Goal: Task Accomplishment & Management: Use online tool/utility

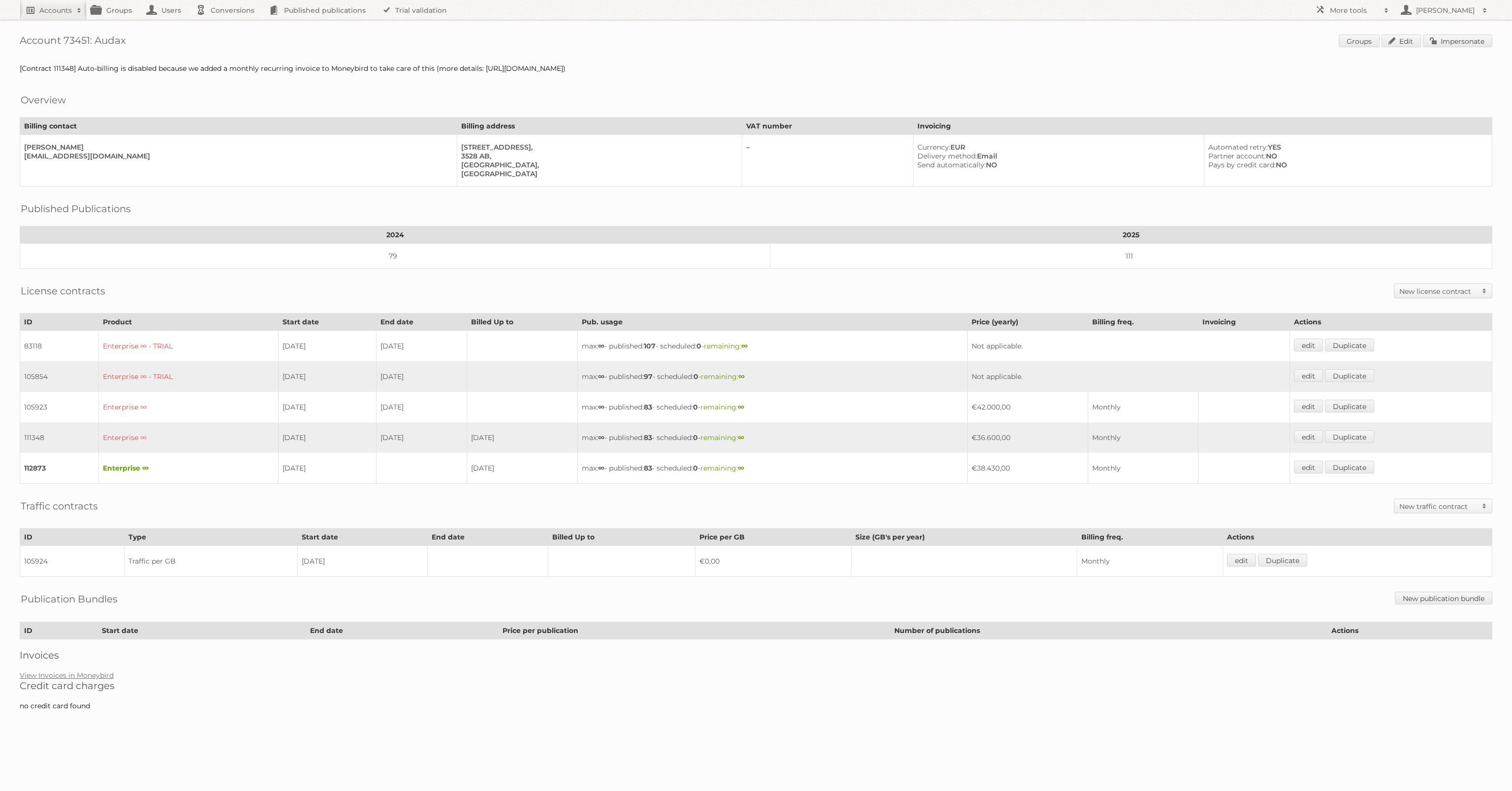
click at [30, 11] on link "Accounts" at bounding box center [53, 10] width 67 height 20
type input"] "intergamma"
click at [227, 25] on input "Search" at bounding box center [234, 32] width 15 height 15
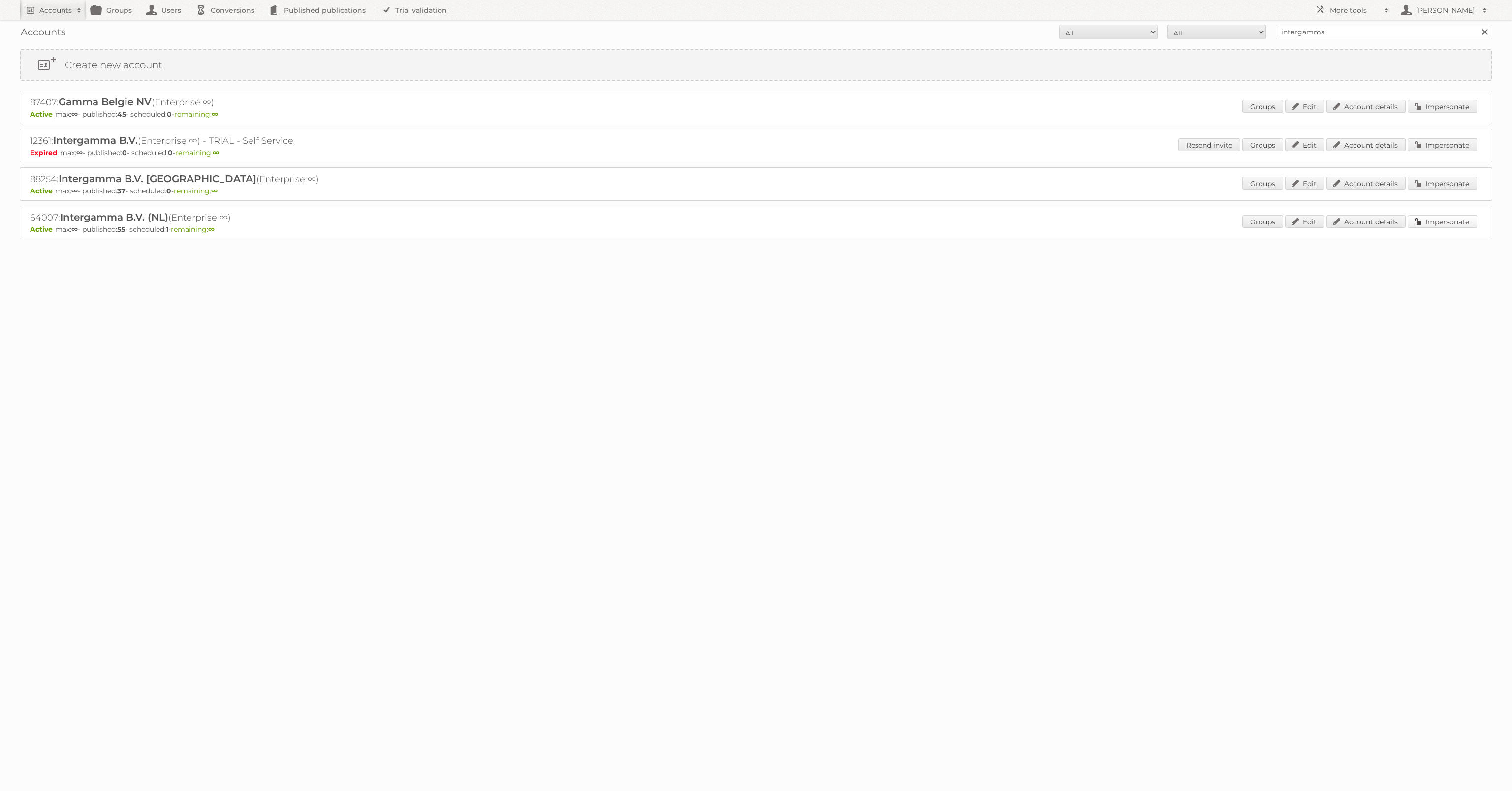
click at [1443, 221] on link "Impersonate" at bounding box center [1442, 221] width 69 height 13
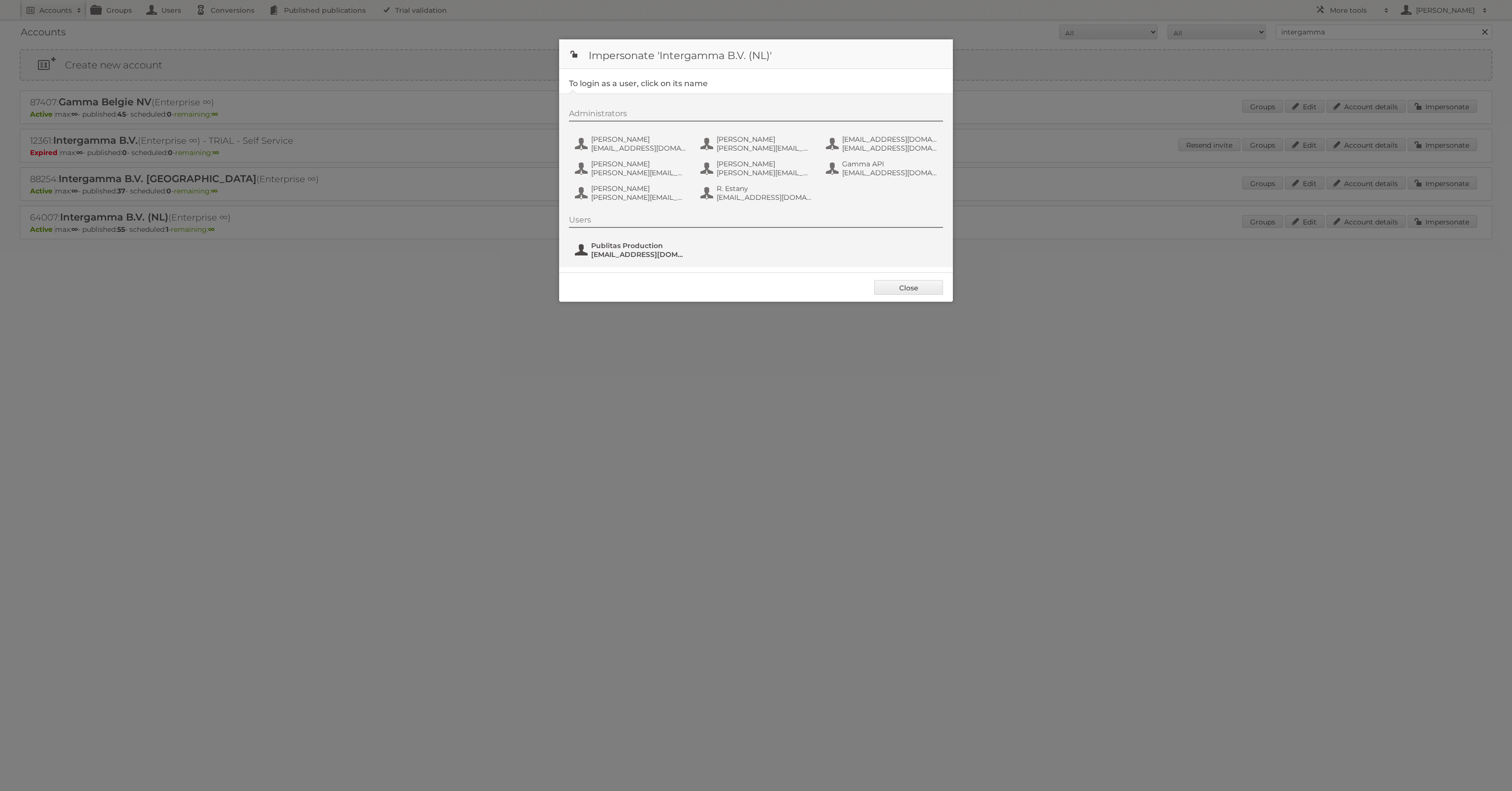
click at [639, 244] on span "Publitas Production" at bounding box center [639, 245] width 96 height 9
